Goal: Information Seeking & Learning: Learn about a topic

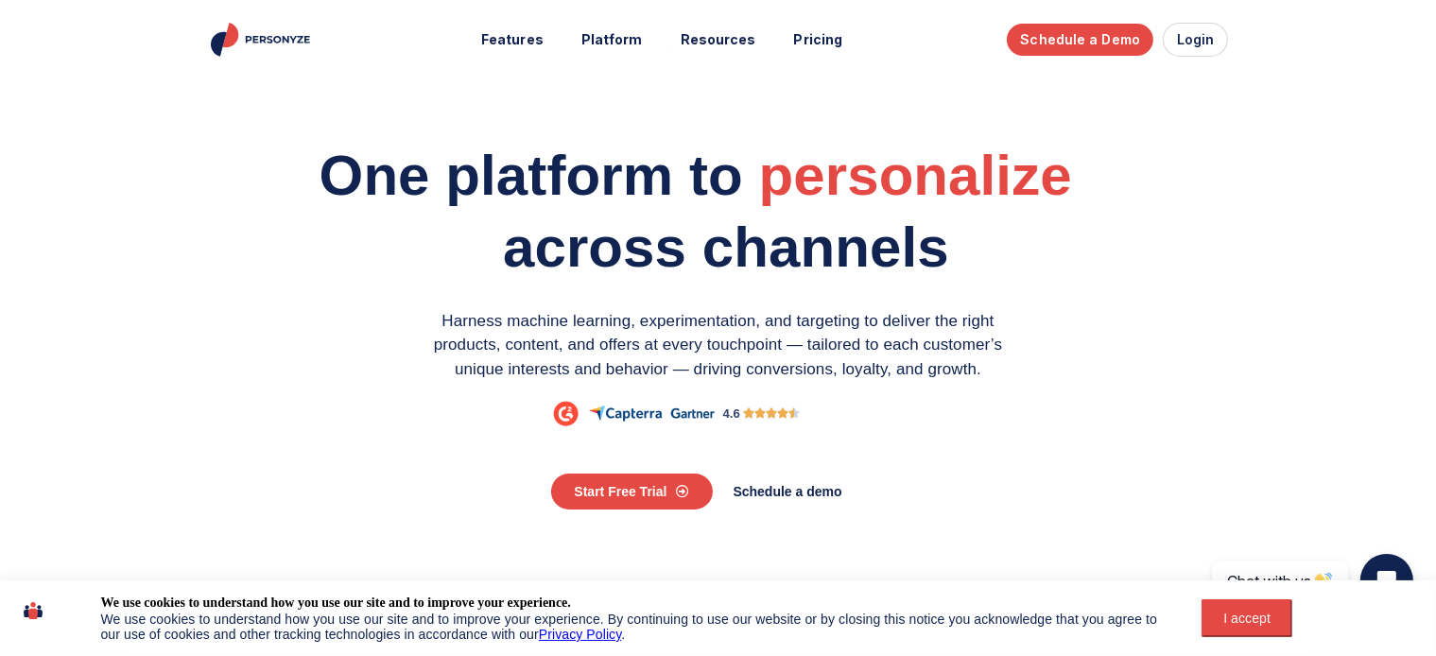
click at [1234, 622] on div "I accept" at bounding box center [1247, 618] width 68 height 15
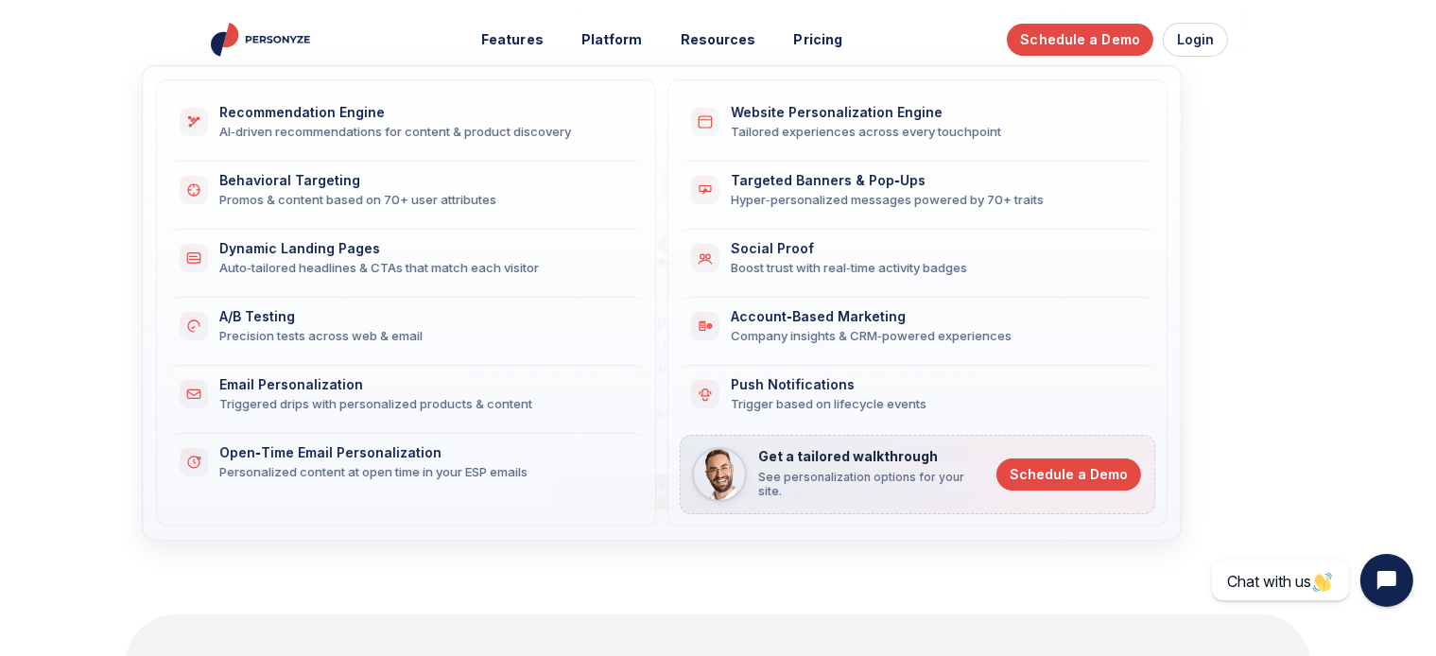
click at [267, 39] on img "Personyze home" at bounding box center [262, 40] width 109 height 34
click at [534, 43] on button "Features" at bounding box center [512, 40] width 89 height 35
click at [330, 109] on div "Recommendation Engine" at bounding box center [420, 113] width 402 height 16
